Goal: Find specific page/section: Find specific page/section

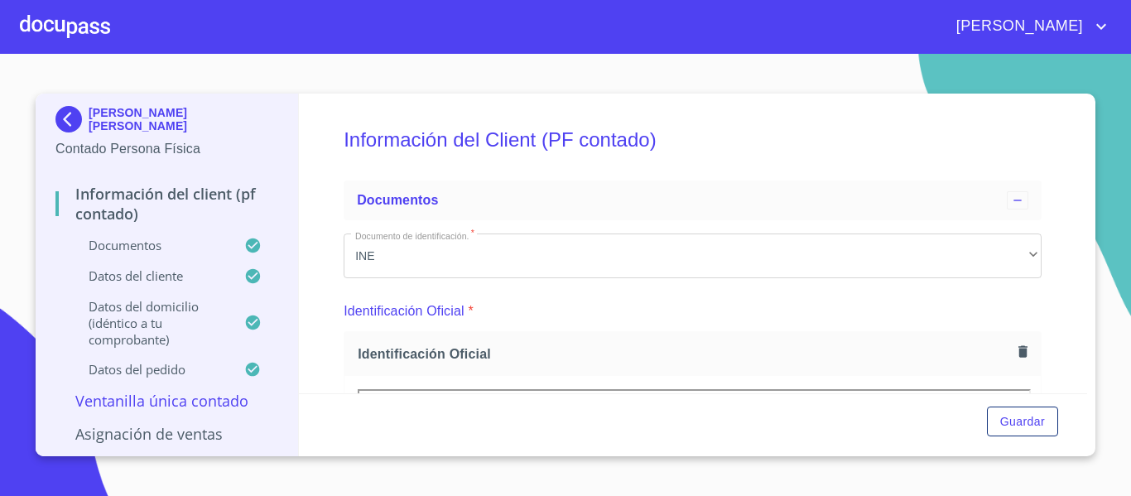
scroll to position [2648, 0]
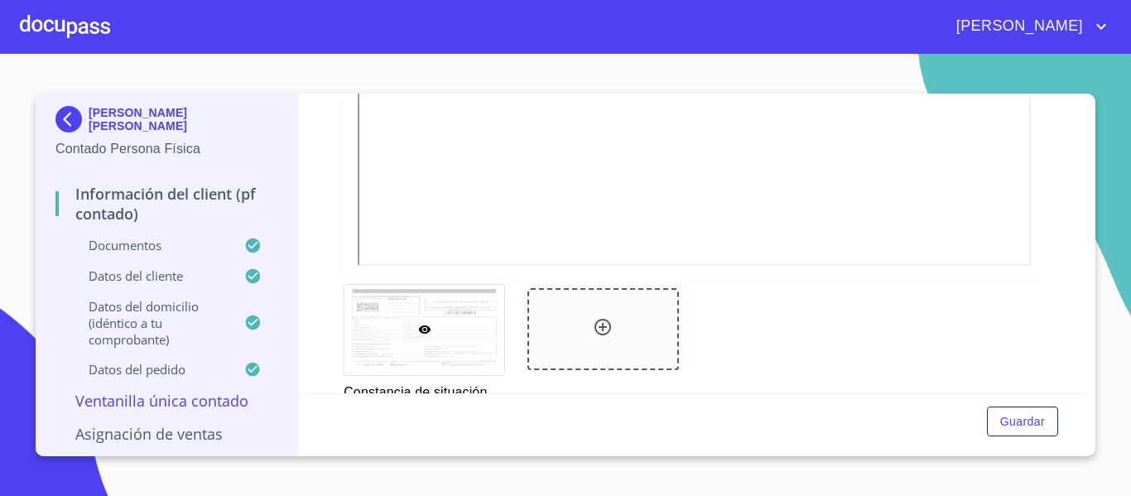
click at [74, 117] on img at bounding box center [71, 119] width 33 height 26
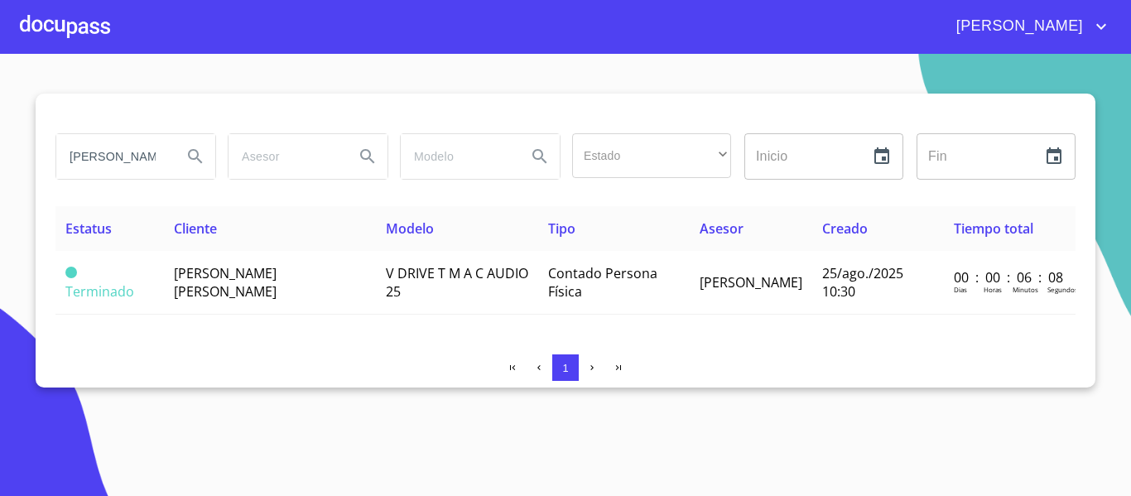
click at [140, 159] on input "ERIK FERNANDO" at bounding box center [112, 156] width 113 height 45
type input "E"
type input "karla maylene"
click at [192, 157] on icon "Search" at bounding box center [195, 156] width 20 height 20
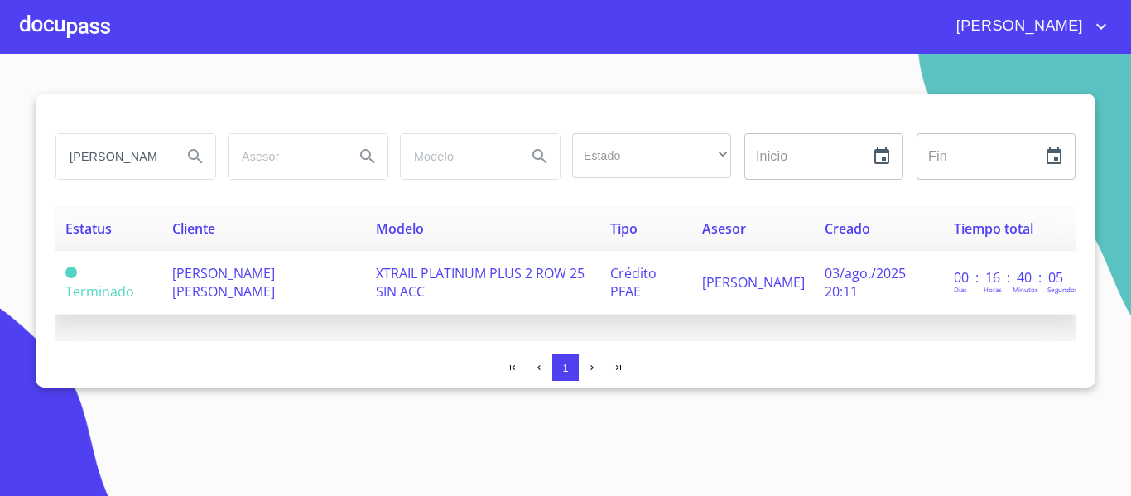
click at [275, 281] on span "KARLA MAYLENE CORTES CASTELLANOS" at bounding box center [223, 282] width 103 height 36
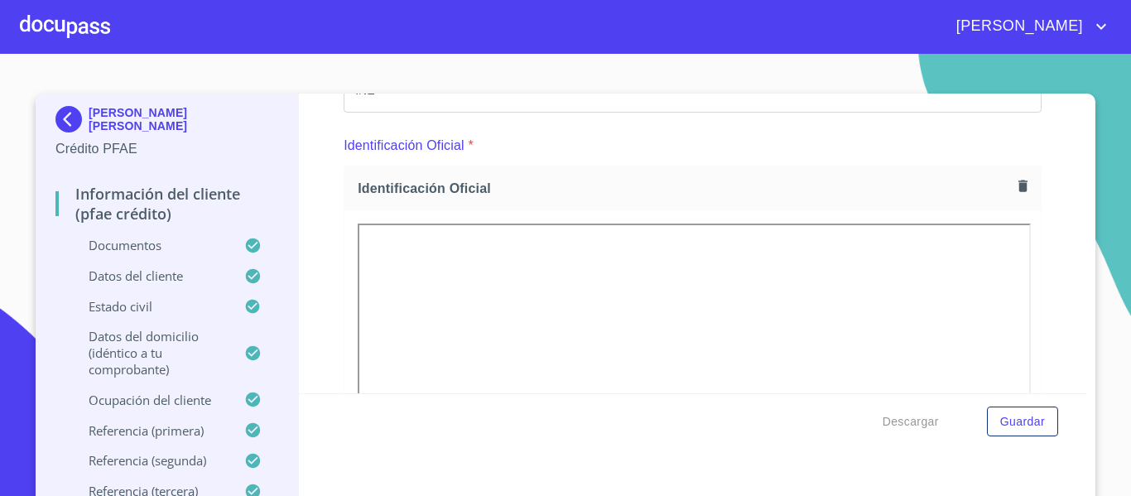
scroll to position [301, 0]
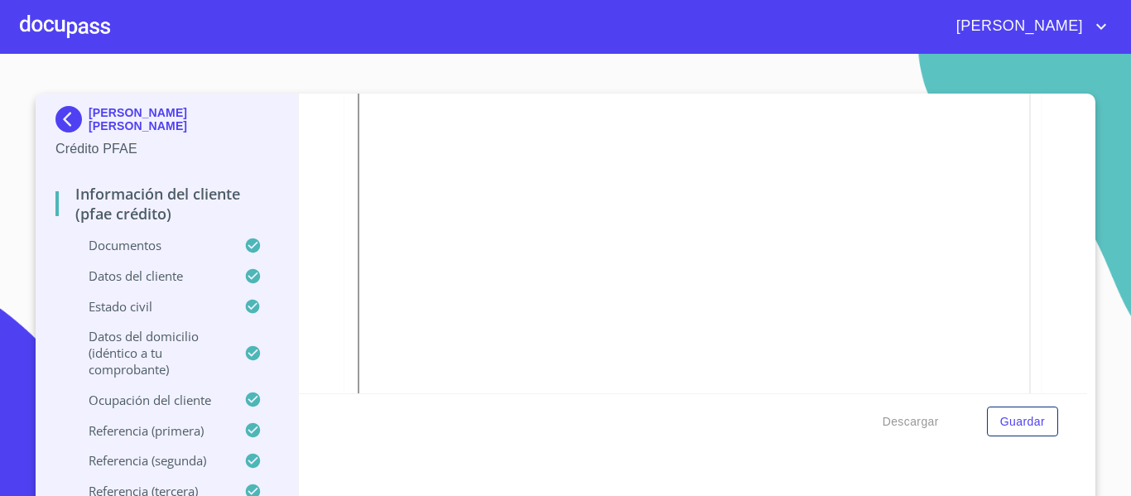
click at [60, 115] on img at bounding box center [71, 119] width 33 height 26
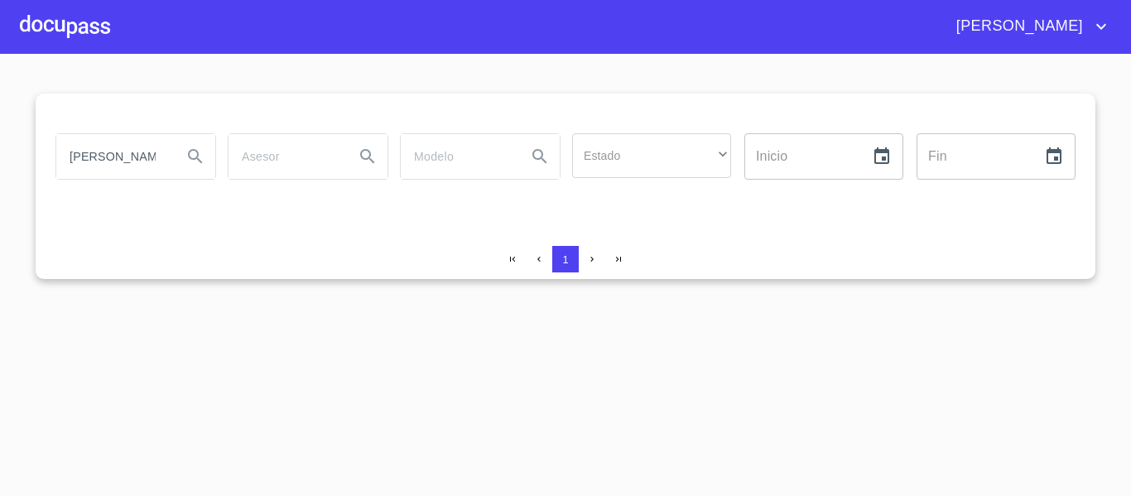
click at [157, 161] on input "karla maylene" at bounding box center [112, 156] width 113 height 45
type input "k"
type input "COMERCIALIZADORA DE CARTON"
click at [196, 158] on icon "Search" at bounding box center [195, 156] width 14 height 14
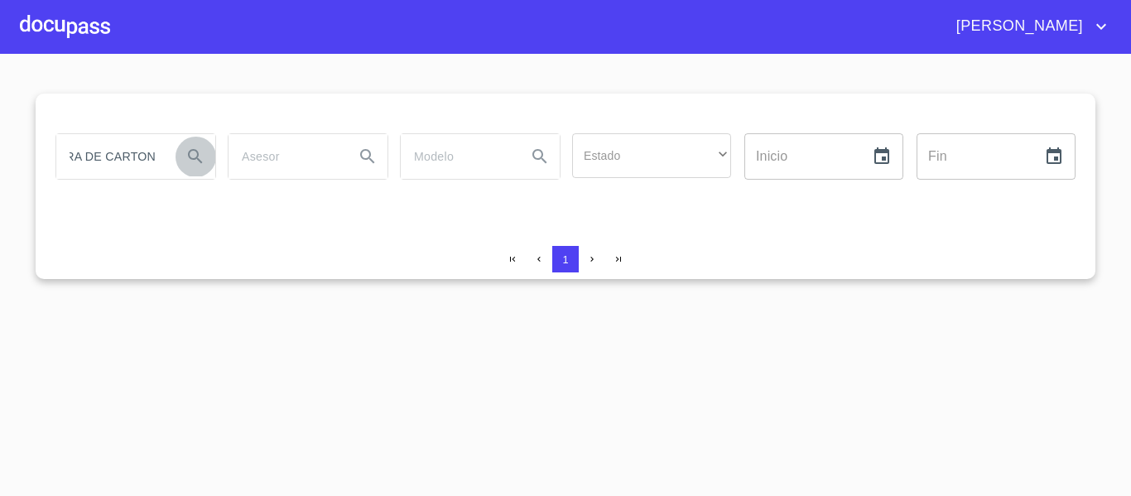
scroll to position [0, 0]
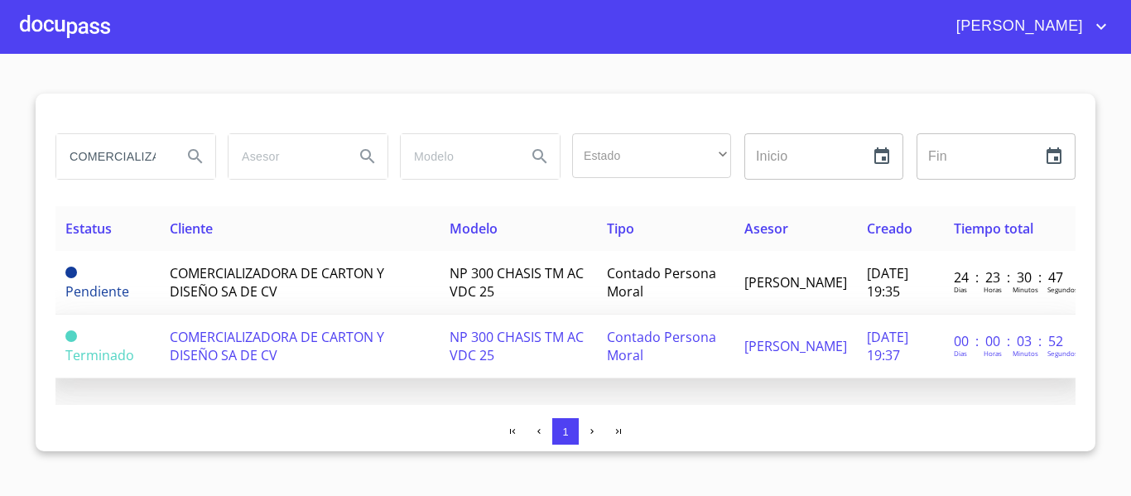
click at [281, 337] on span "COMERCIALIZADORA DE CARTON Y DISEÑO SA DE CV" at bounding box center [277, 346] width 214 height 36
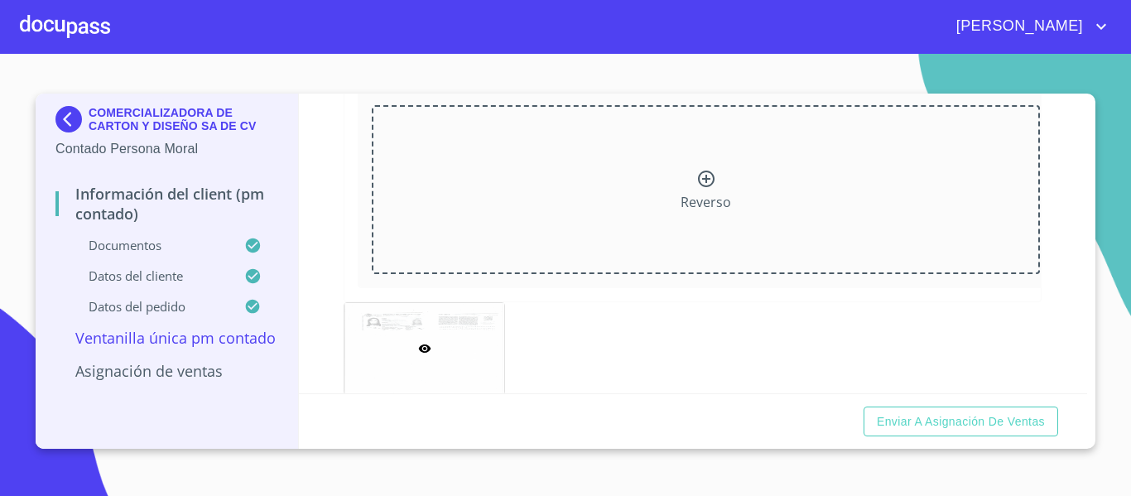
scroll to position [430, 0]
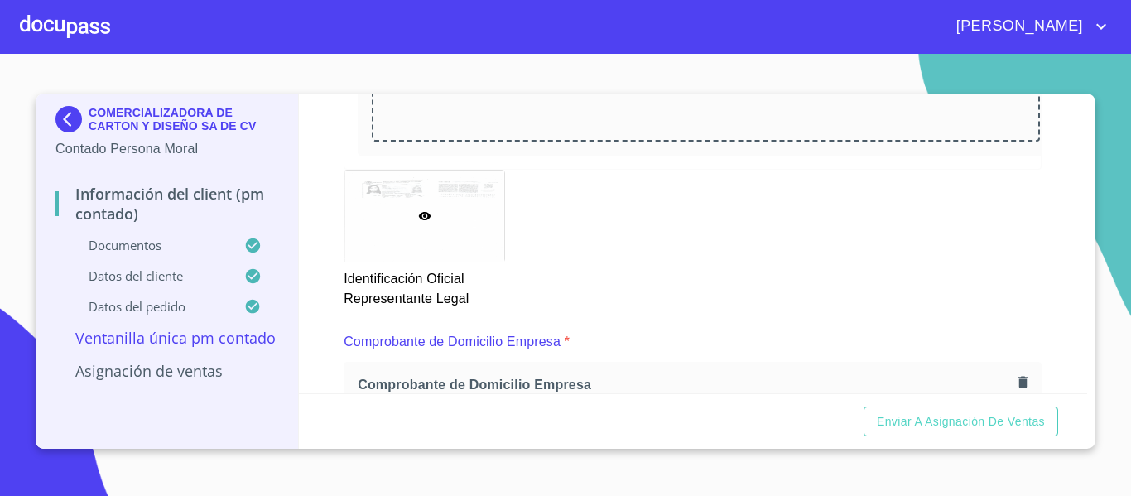
click at [463, 221] on div at bounding box center [424, 215] width 160 height 90
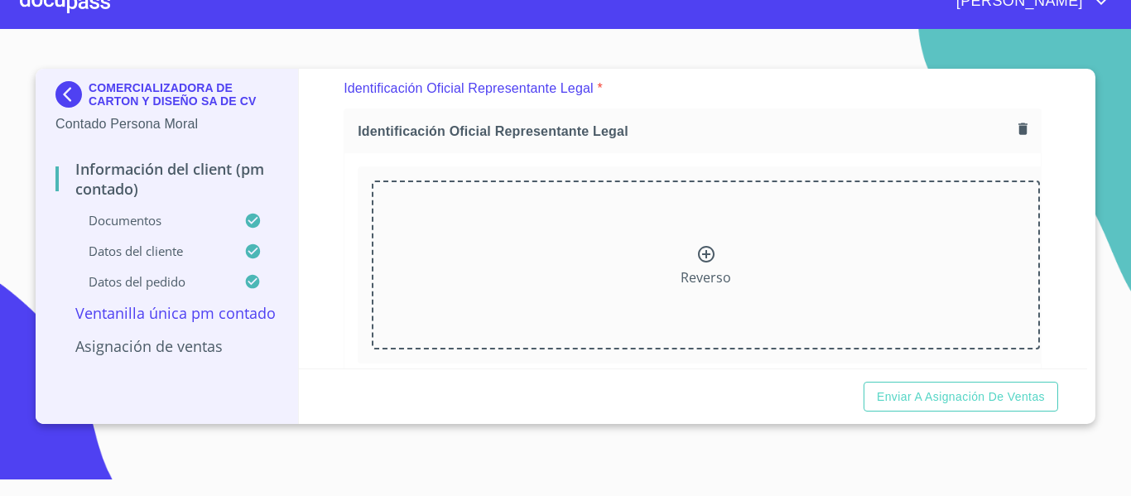
scroll to position [529, 0]
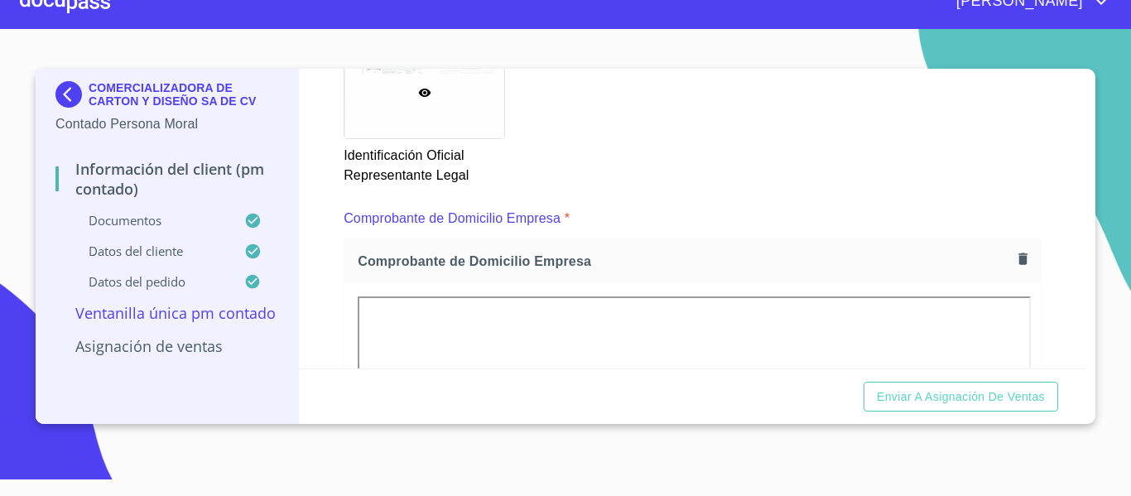
click at [461, 115] on div at bounding box center [424, 92] width 160 height 90
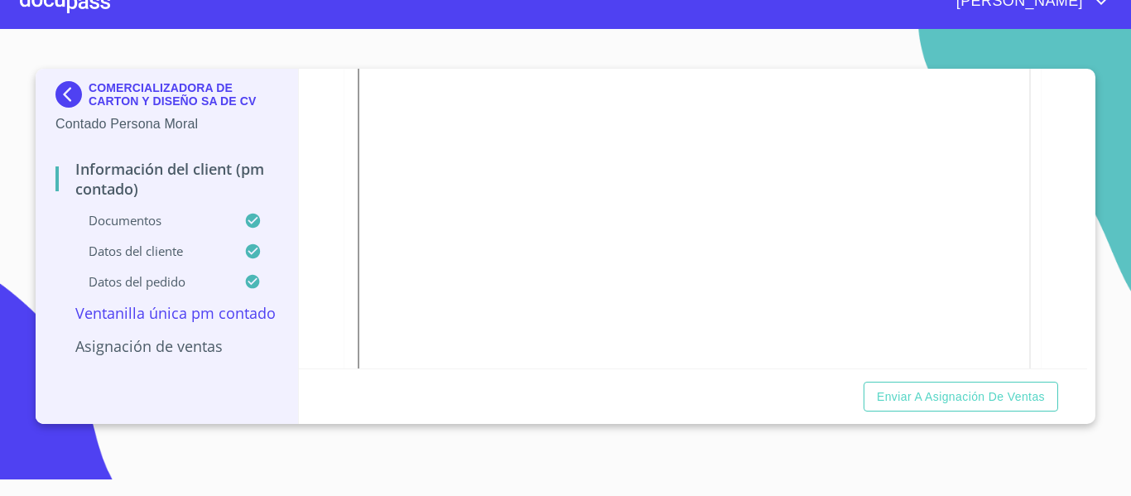
scroll to position [777, 0]
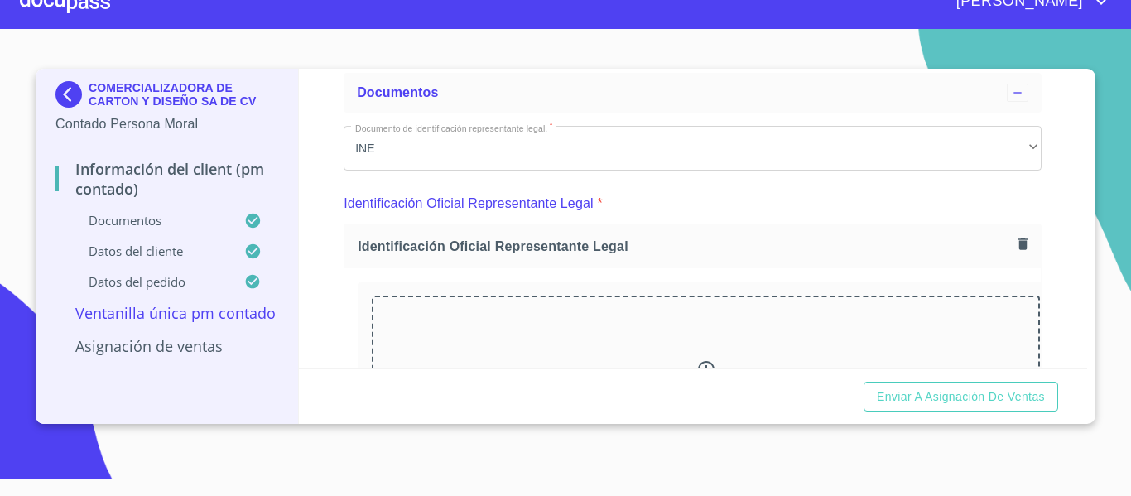
scroll to position [331, 0]
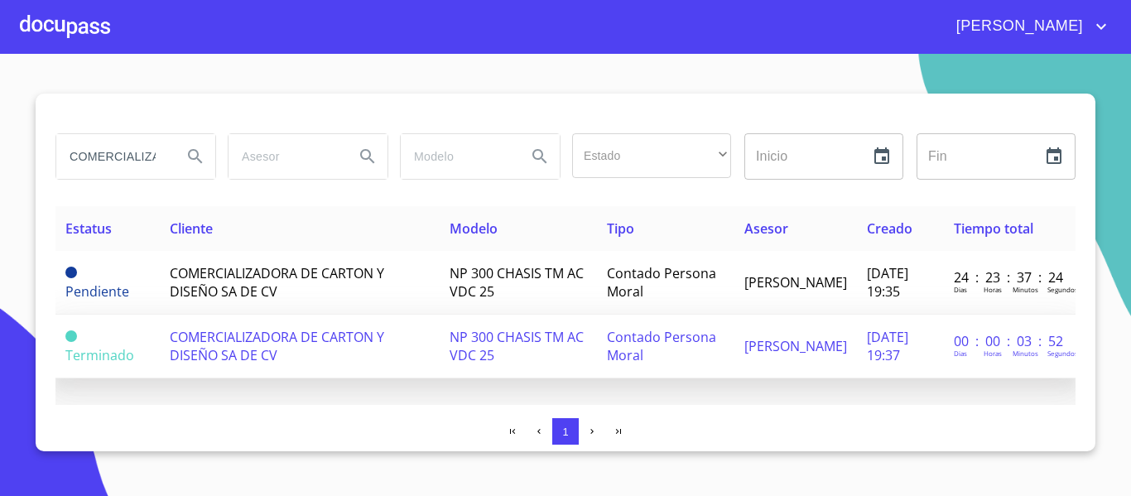
click at [734, 345] on td "[PERSON_NAME]" at bounding box center [795, 347] width 122 height 64
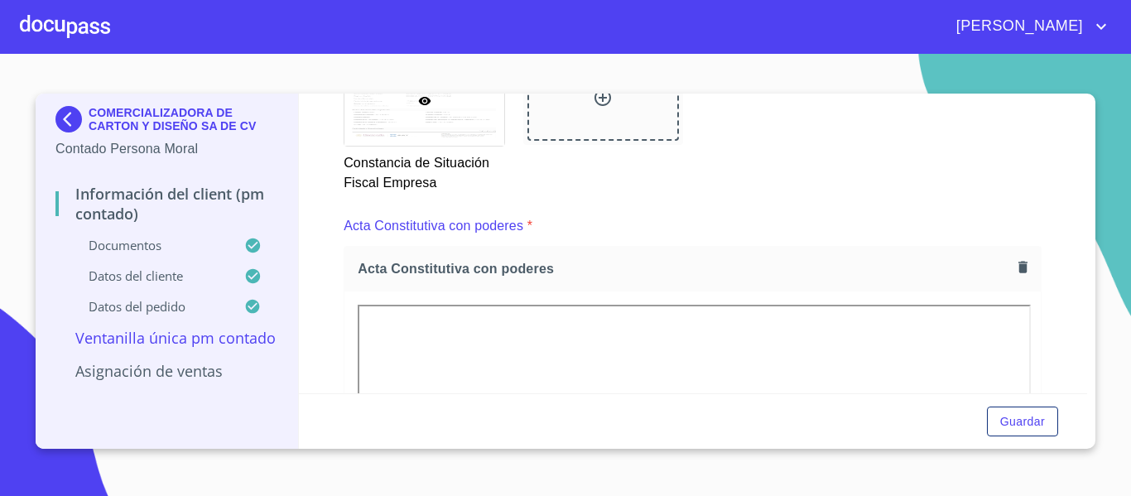
scroll to position [2555, 0]
